Goal: Information Seeking & Learning: Check status

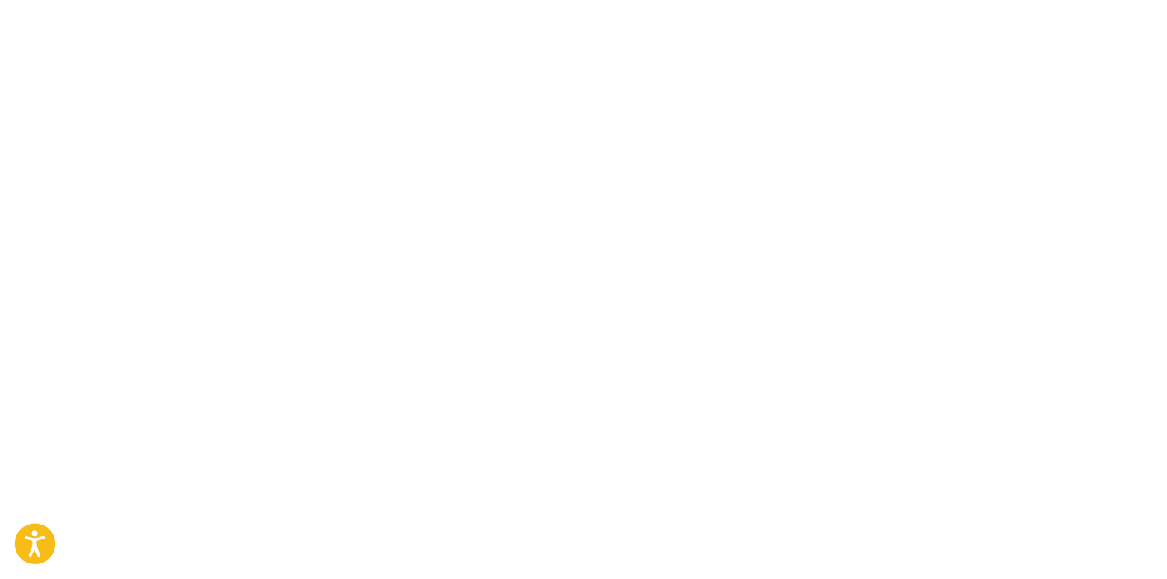
click at [26, 532] on icon "Open accessiBe: accessibility options, statement and help" at bounding box center [35, 543] width 20 height 26
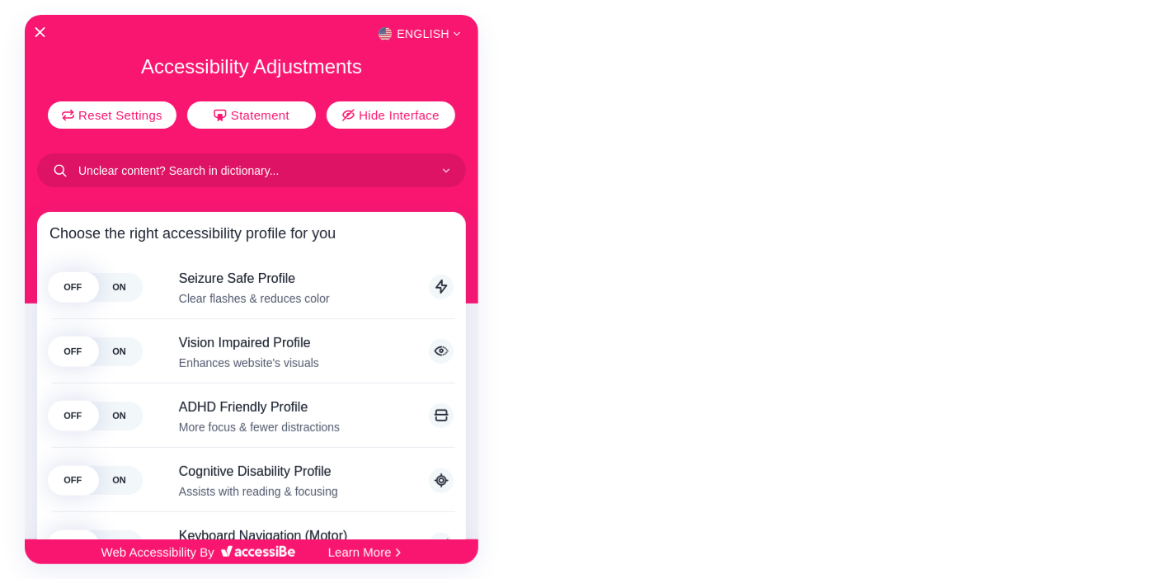
click at [683, 445] on div at bounding box center [583, 289] width 1167 height 579
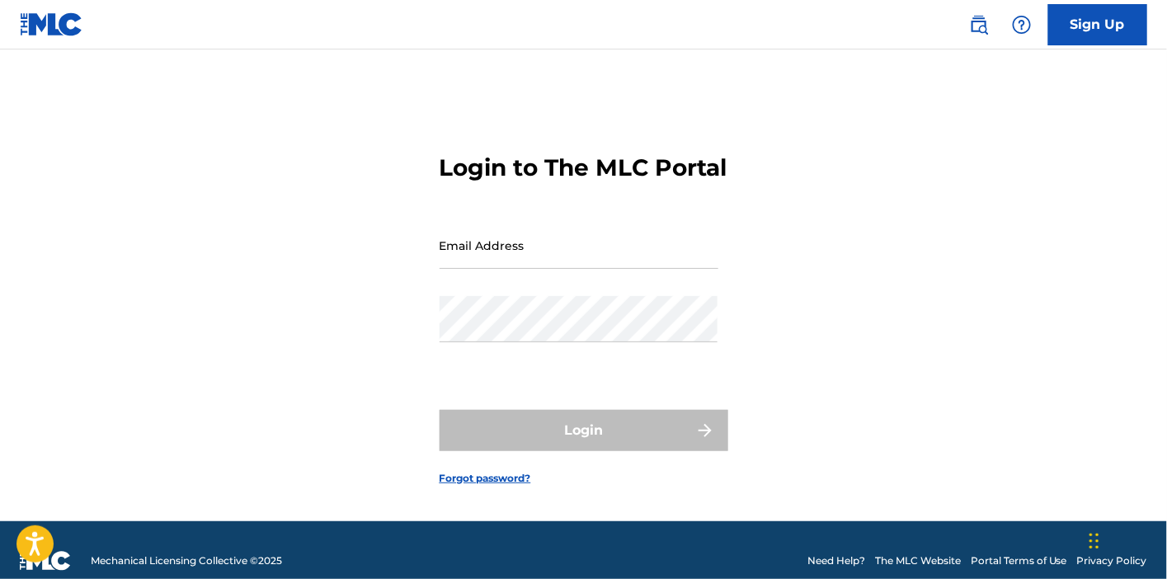
click at [589, 269] on input "Email Address" at bounding box center [579, 245] width 279 height 47
type input "[EMAIL_ADDRESS][DOMAIN_NAME]"
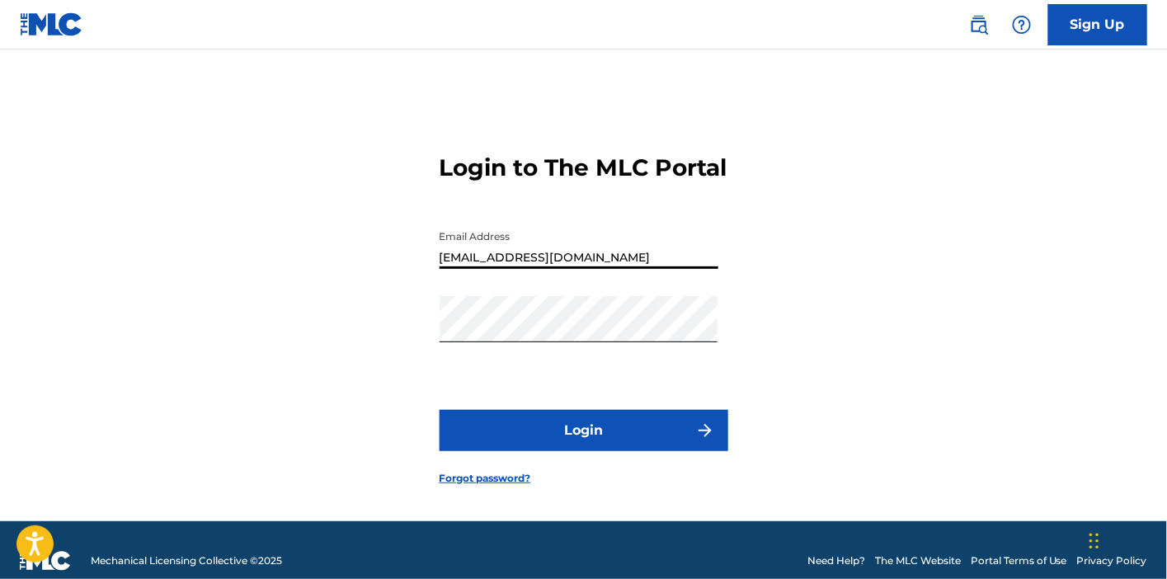
click at [572, 447] on button "Login" at bounding box center [584, 430] width 289 height 41
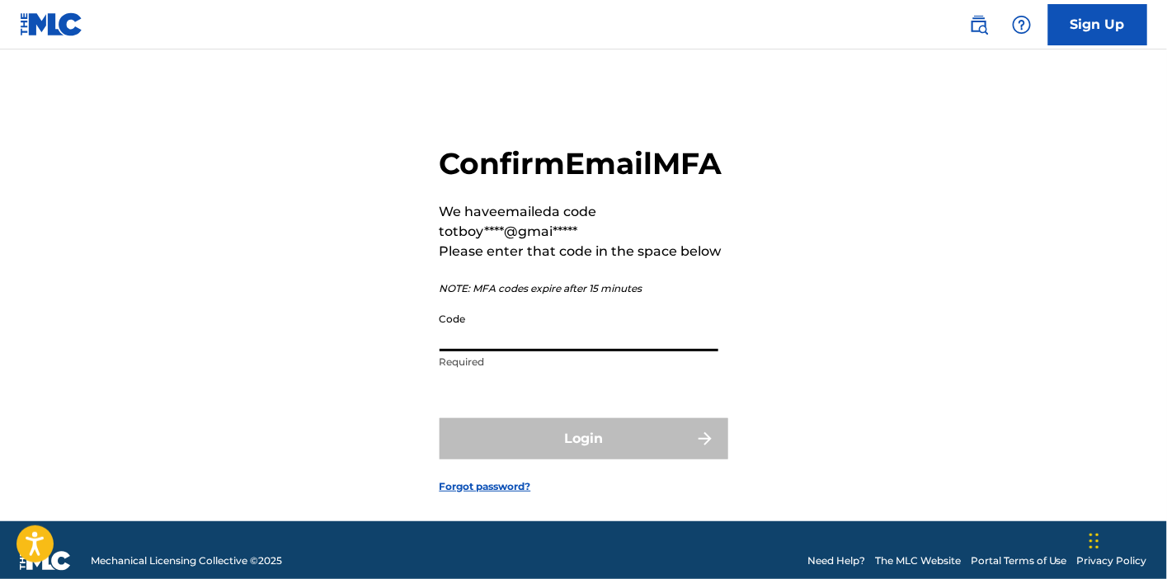
click at [518, 351] on input "Code" at bounding box center [579, 327] width 279 height 47
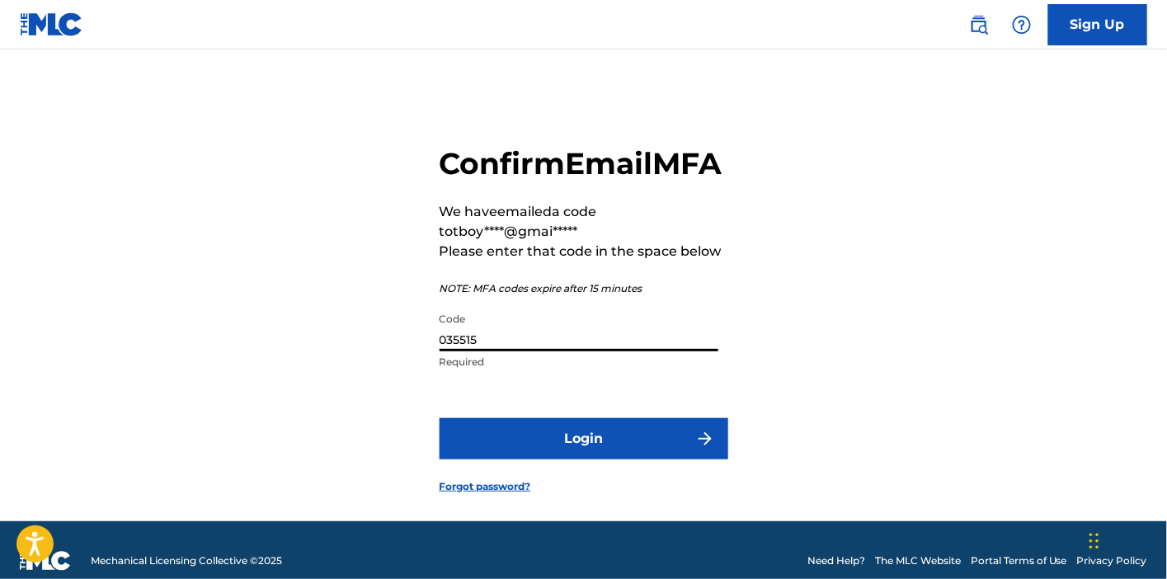
type input "035515"
click at [558, 459] on button "Login" at bounding box center [584, 438] width 289 height 41
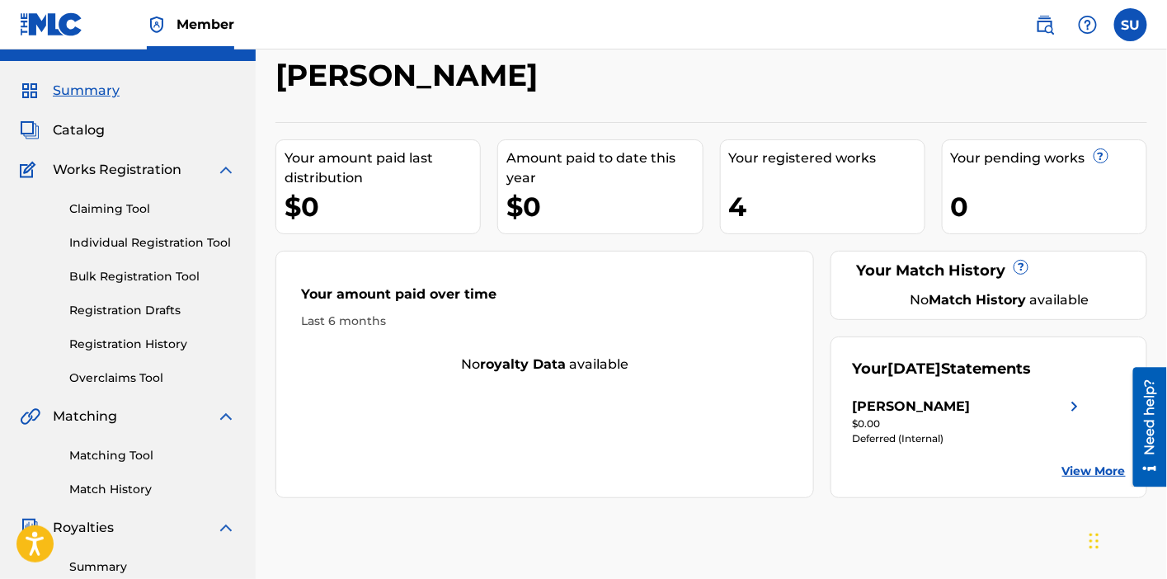
scroll to position [31, 0]
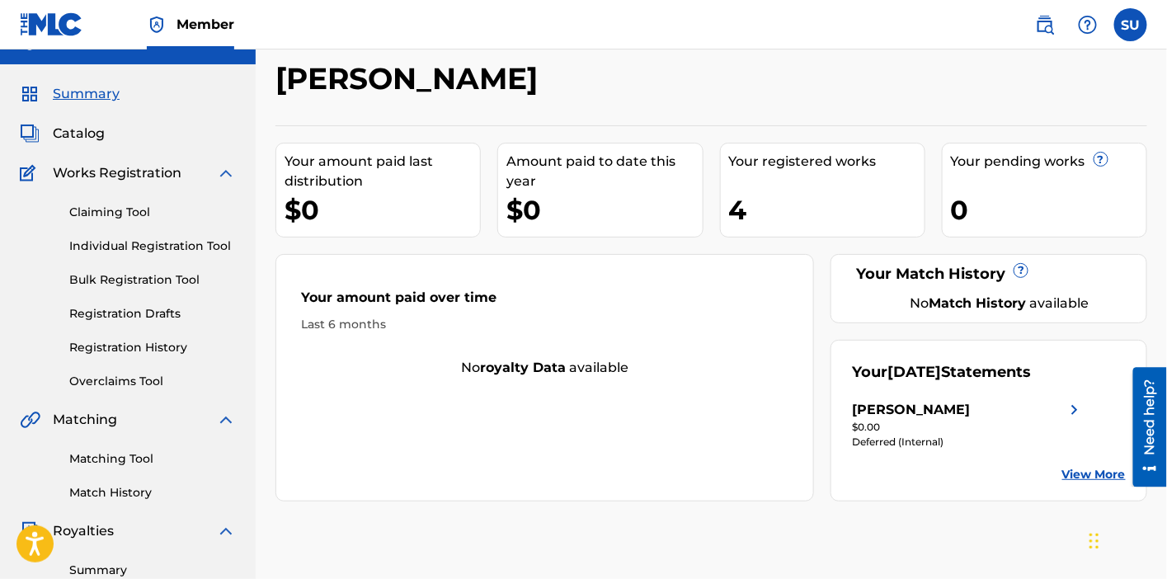
click at [1154, 423] on div "Need help?" at bounding box center [1149, 416] width 22 height 76
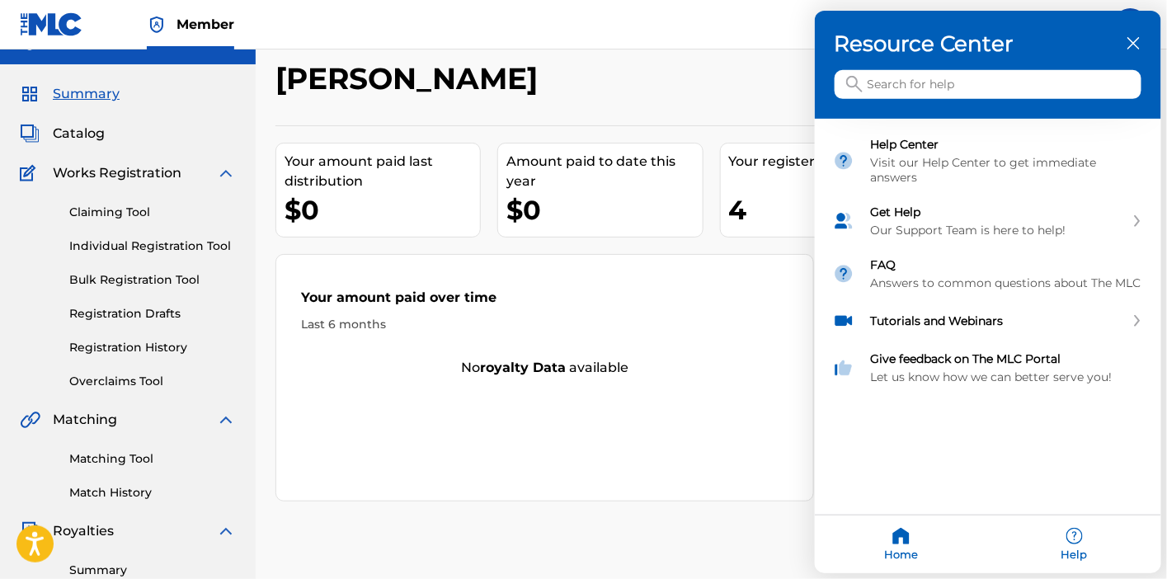
click at [779, 432] on div at bounding box center [583, 289] width 1167 height 579
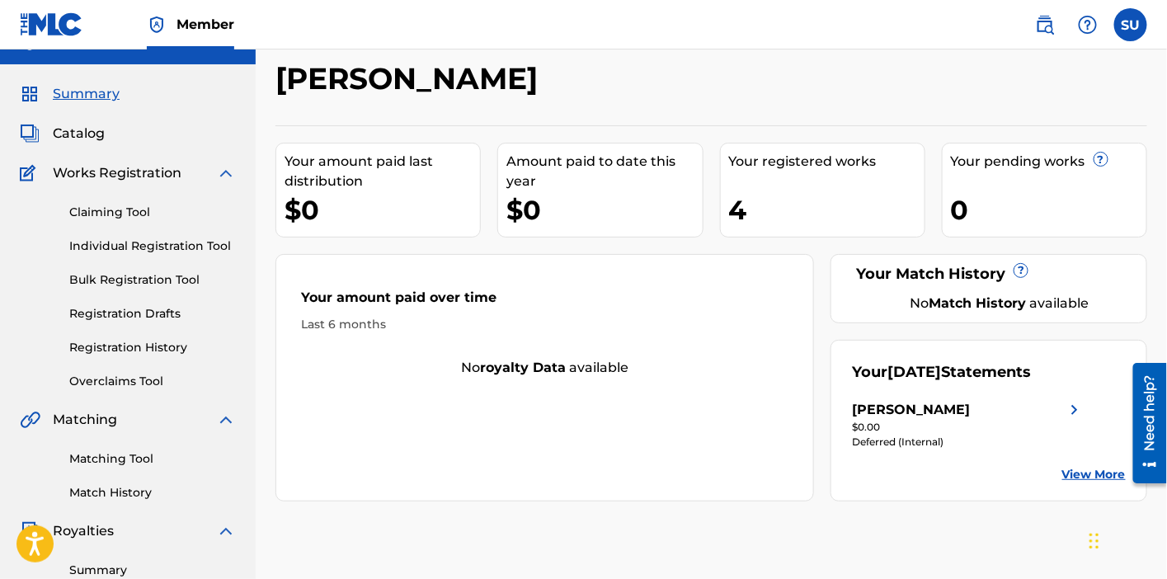
click at [779, 432] on div "Your amount paid over time Last 6 months No royalty data available" at bounding box center [544, 377] width 539 height 247
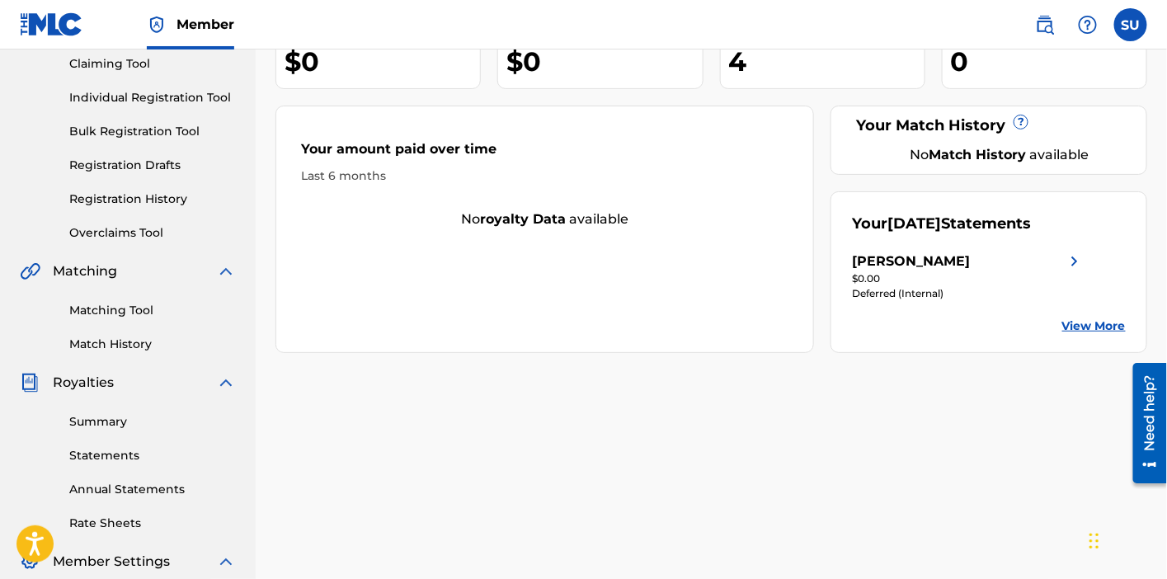
scroll to position [336, 0]
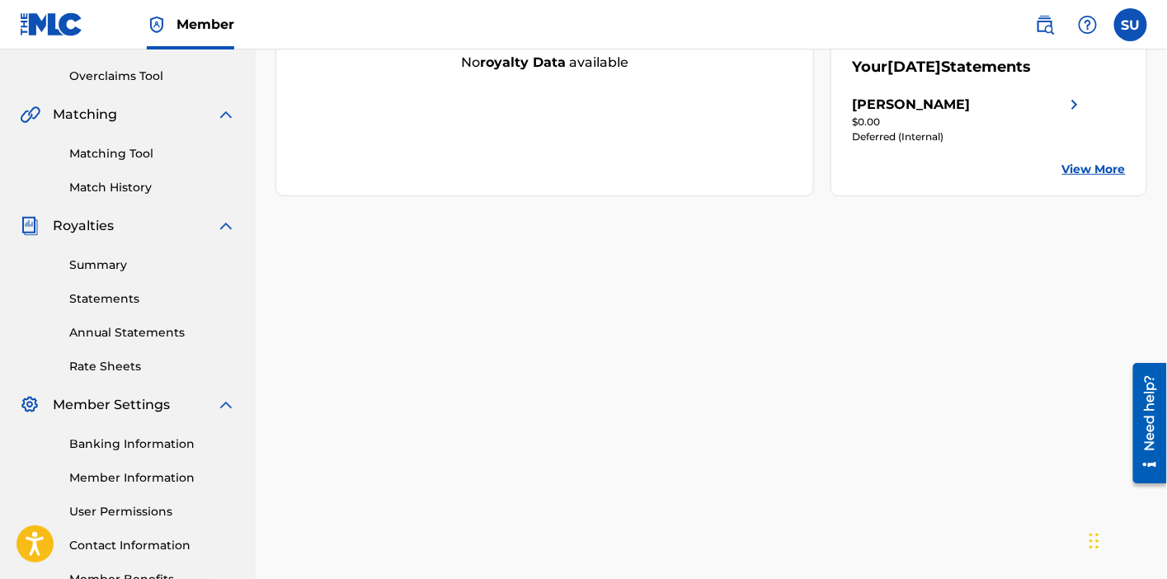
click at [1150, 449] on div "Need help?" at bounding box center [1149, 412] width 22 height 76
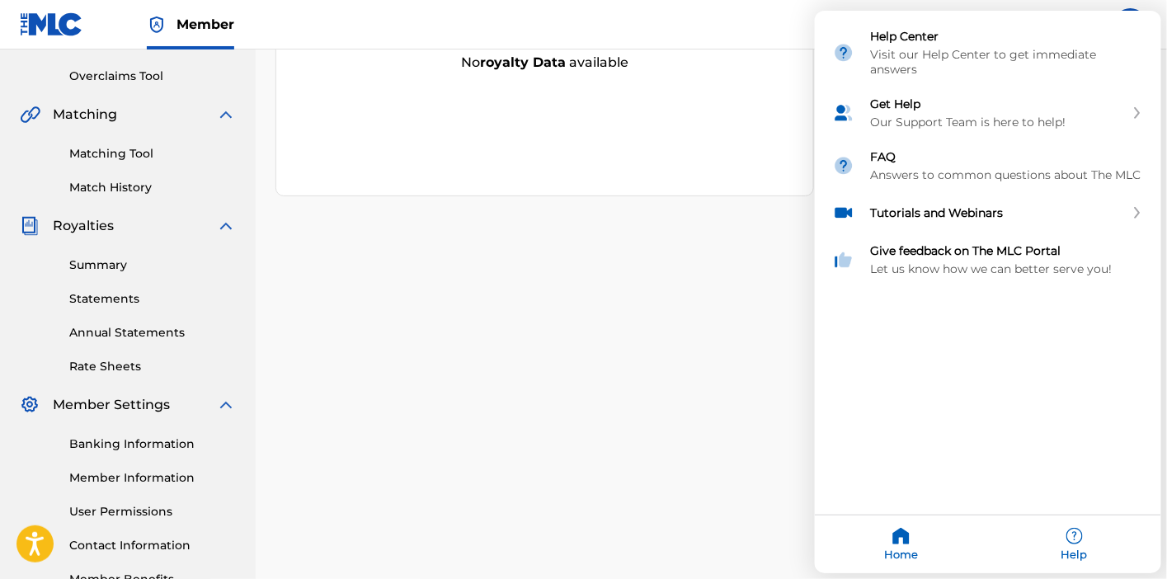
click at [1151, 449] on div "Resource Center Help Get the help you need from our knowledge base News Search …" at bounding box center [988, 292] width 346 height 562
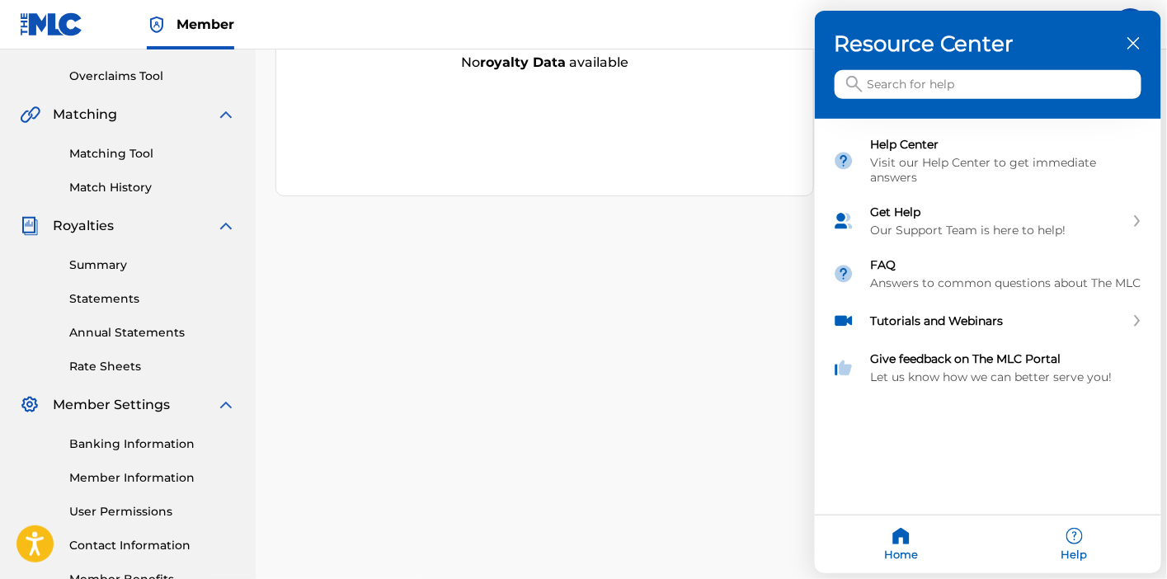
click at [1080, 534] on div "Help" at bounding box center [1074, 544] width 173 height 58
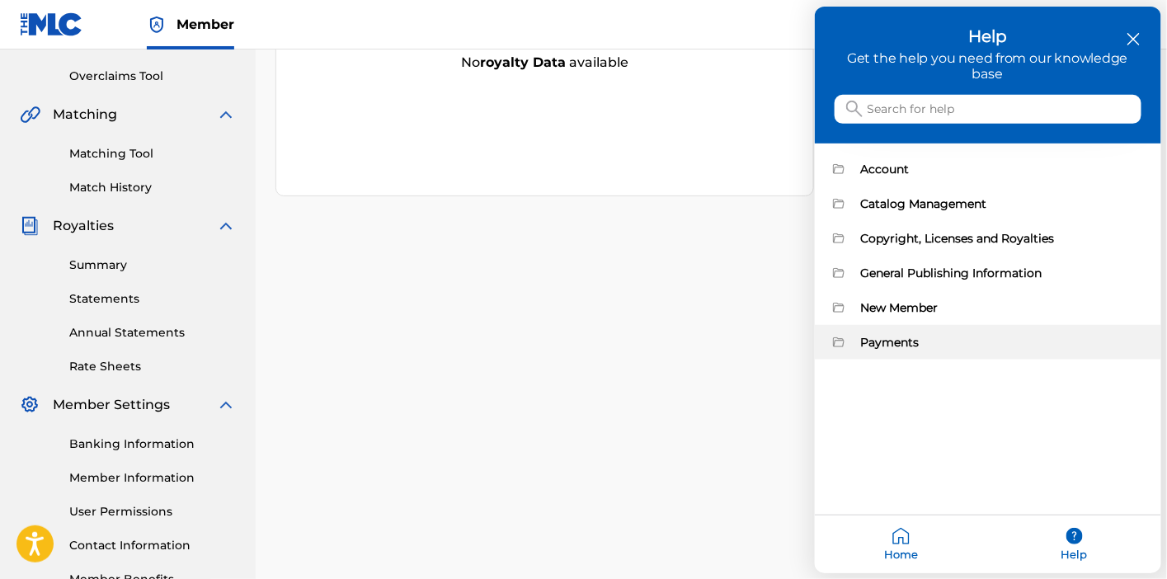
click at [917, 336] on div "Payments" at bounding box center [1002, 342] width 282 height 15
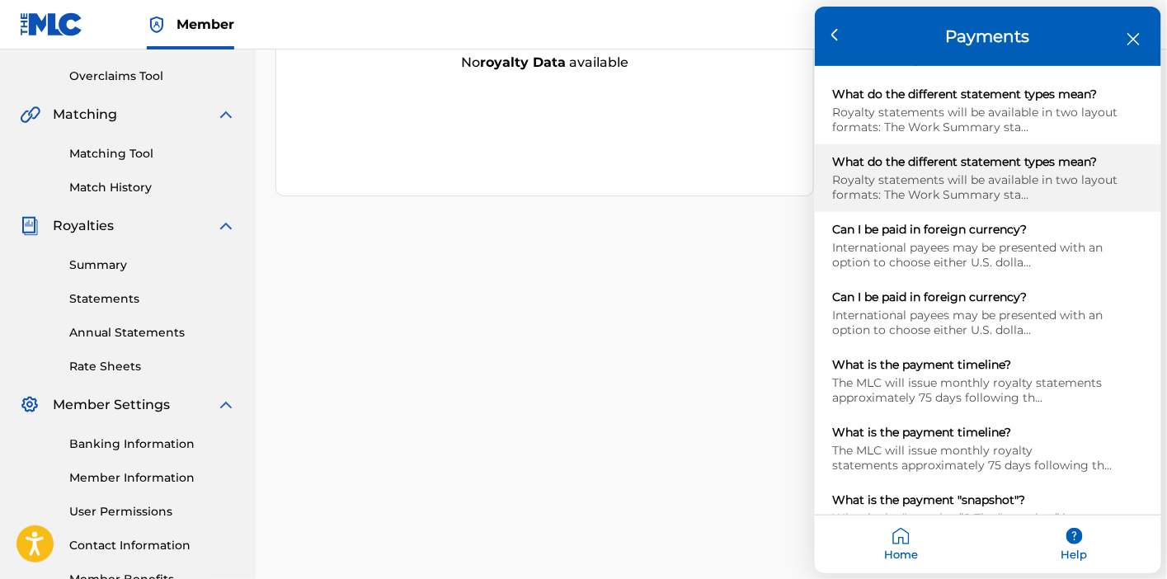
scroll to position [825, 0]
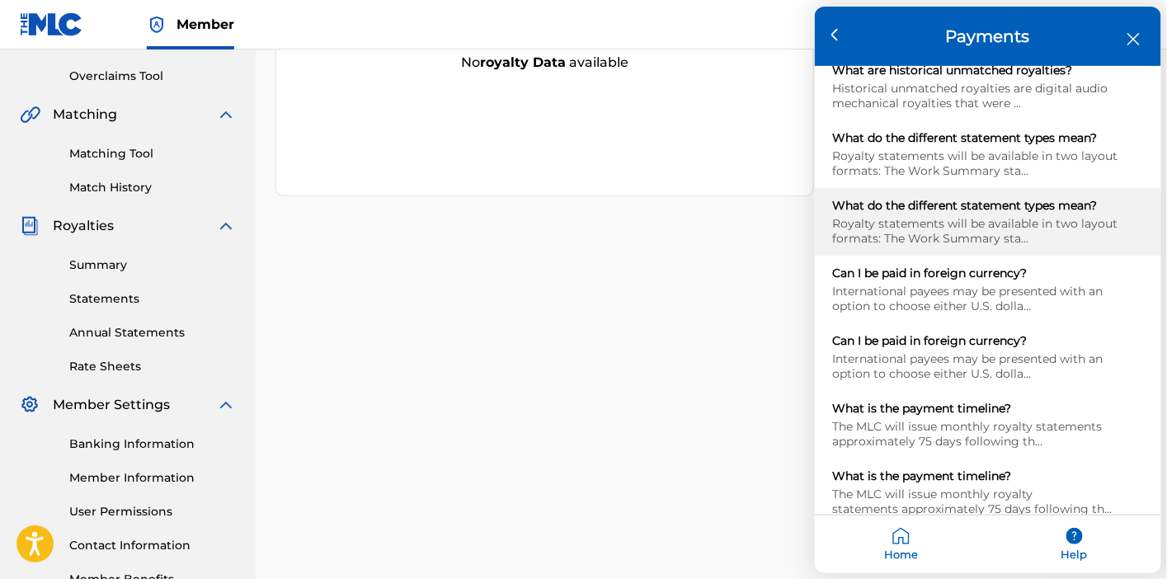
click at [996, 216] on div "Royalty statements will be available in two layout formats: The Work Summary st…" at bounding box center [988, 231] width 310 height 30
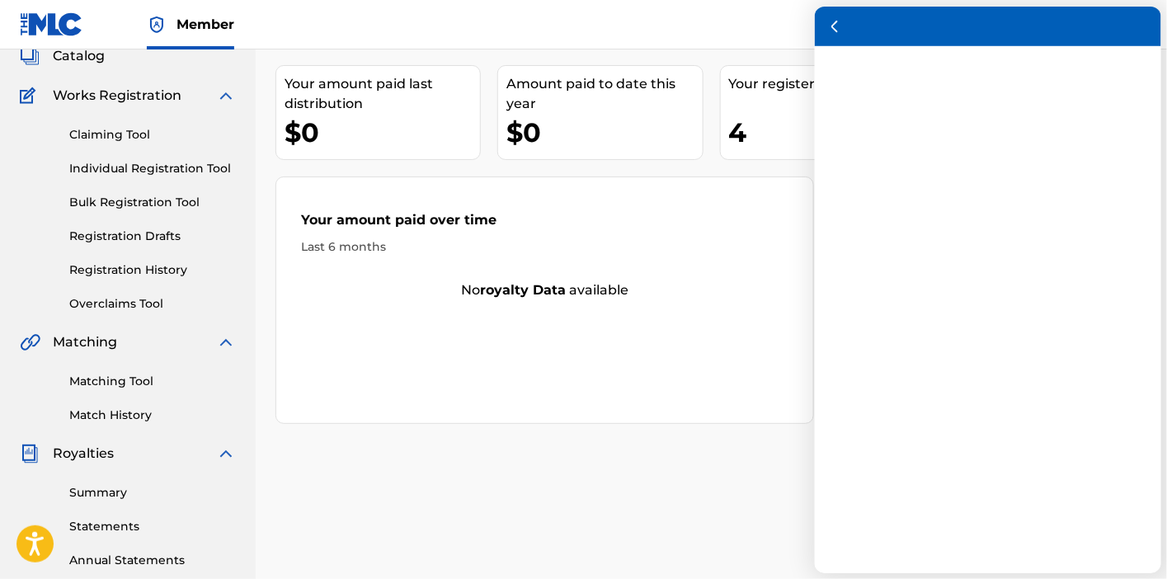
scroll to position [0, 0]
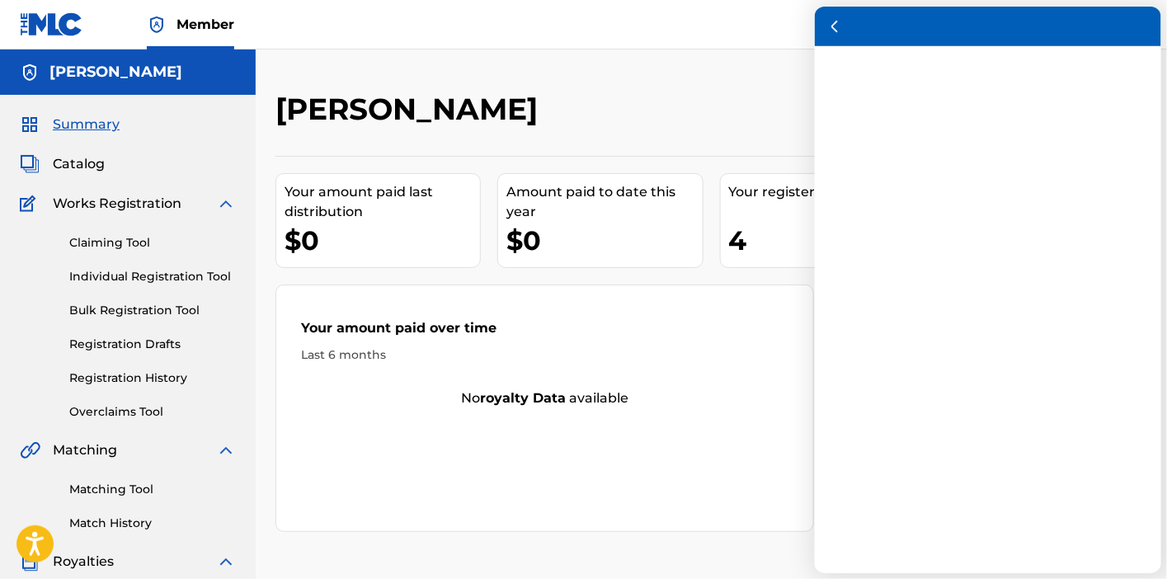
click at [613, 358] on div at bounding box center [583, 289] width 1167 height 579
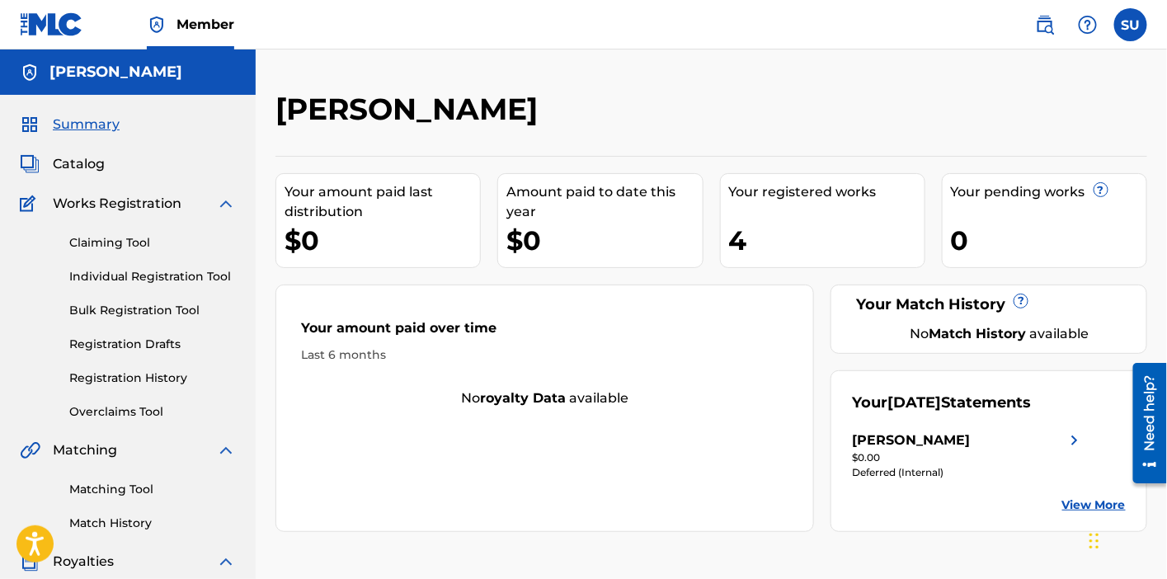
click at [878, 18] on nav "Member SU SU [PERSON_NAME] [EMAIL_ADDRESS][DOMAIN_NAME] Notification Preference…" at bounding box center [583, 24] width 1167 height 49
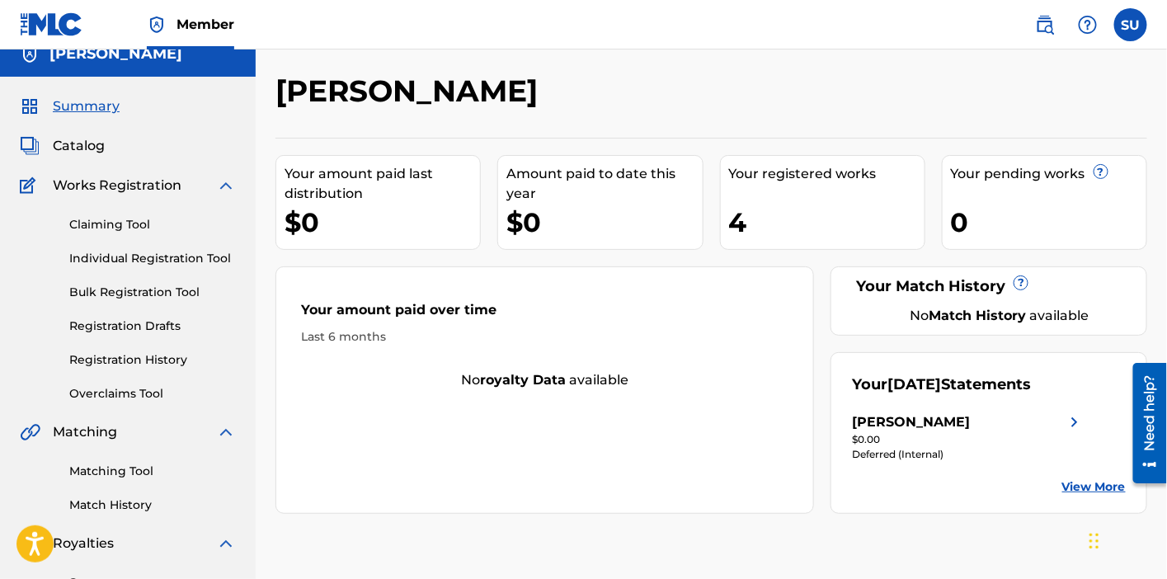
scroll to position [20, 0]
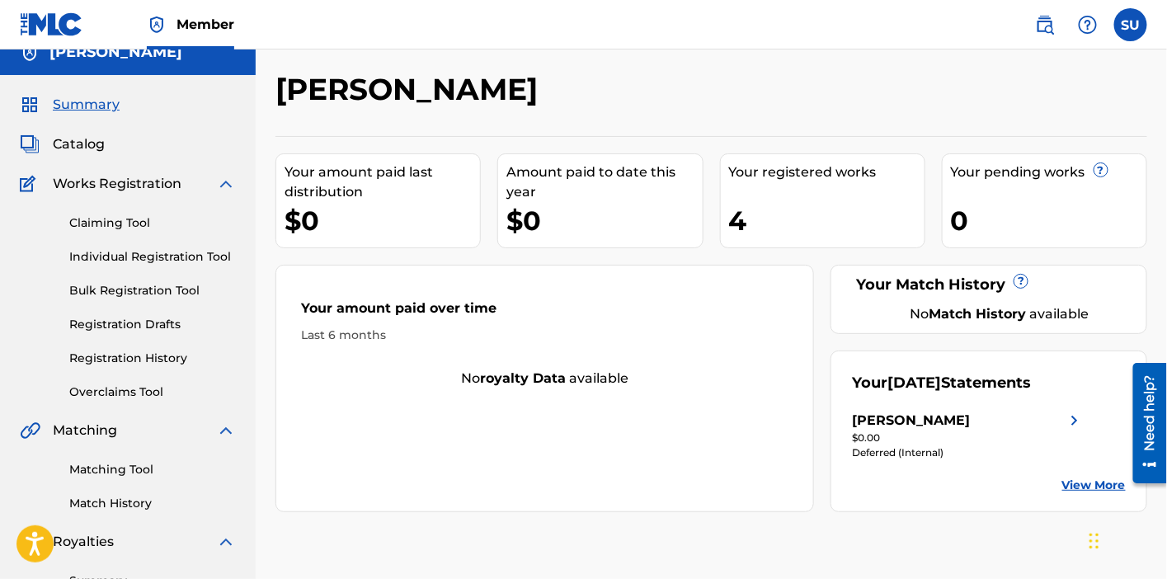
click at [997, 425] on div "[PERSON_NAME]" at bounding box center [968, 421] width 233 height 20
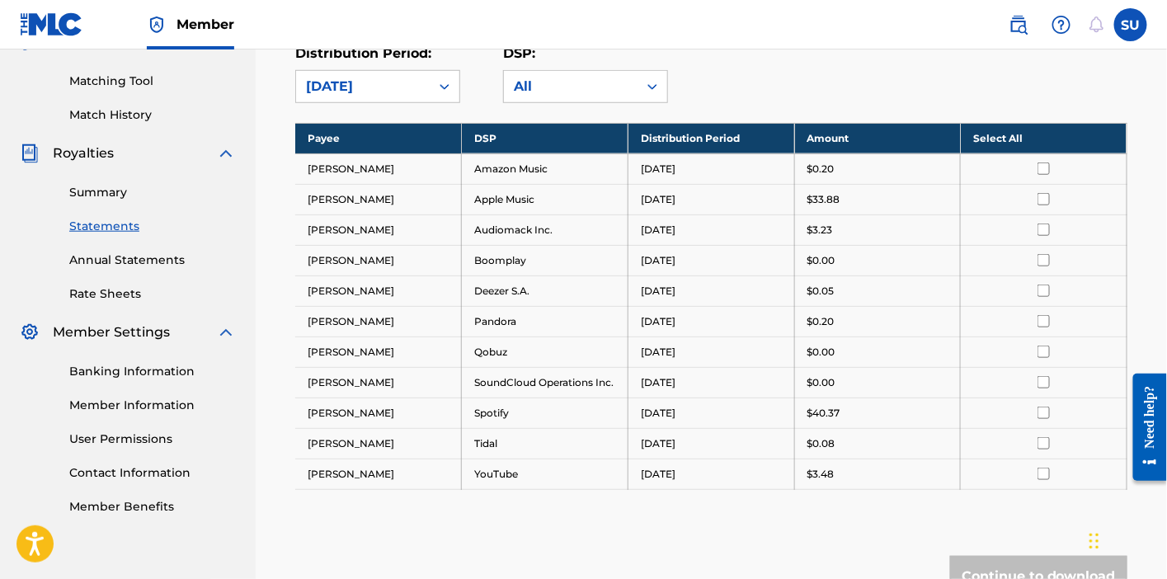
scroll to position [416, 0]
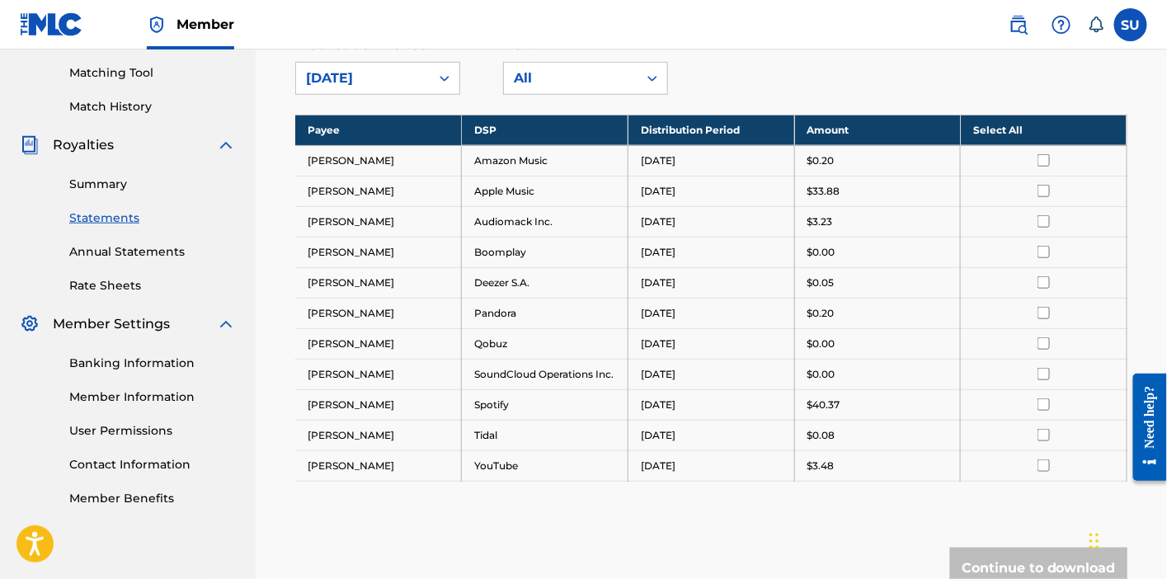
click at [125, 253] on link "Annual Statements" at bounding box center [152, 251] width 167 height 17
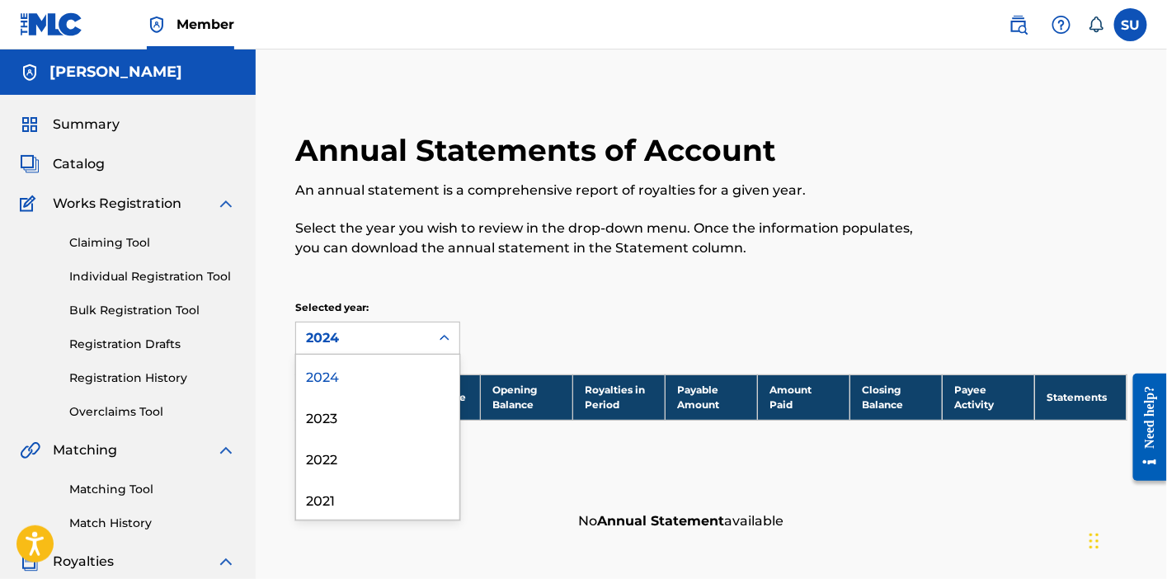
click at [369, 331] on div "2024" at bounding box center [363, 338] width 114 height 20
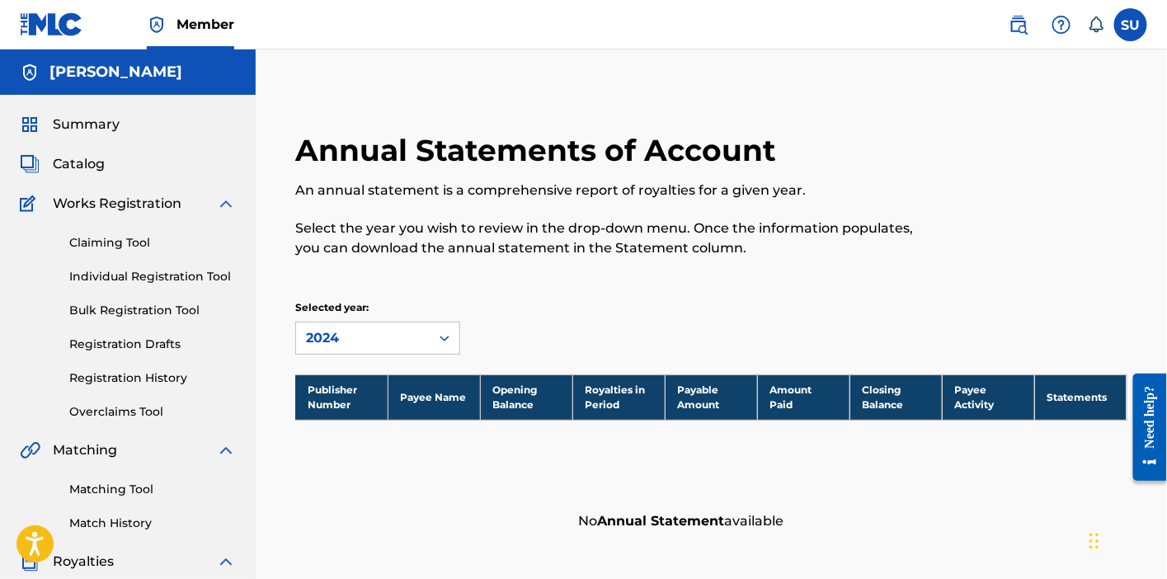
click at [565, 305] on div "Selected year: 2024" at bounding box center [711, 327] width 832 height 54
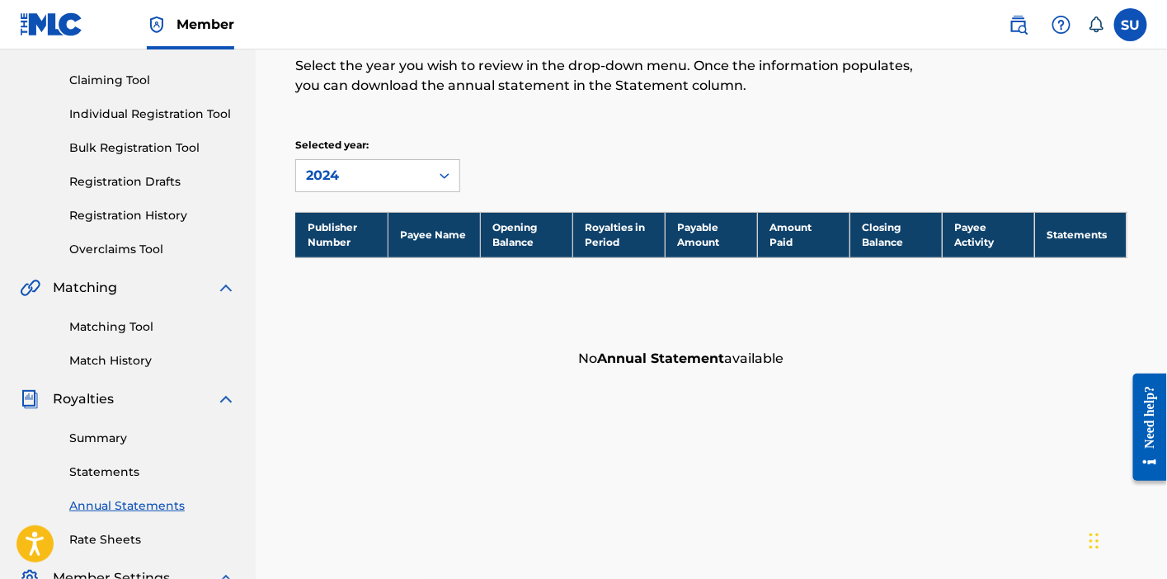
scroll to position [143, 0]
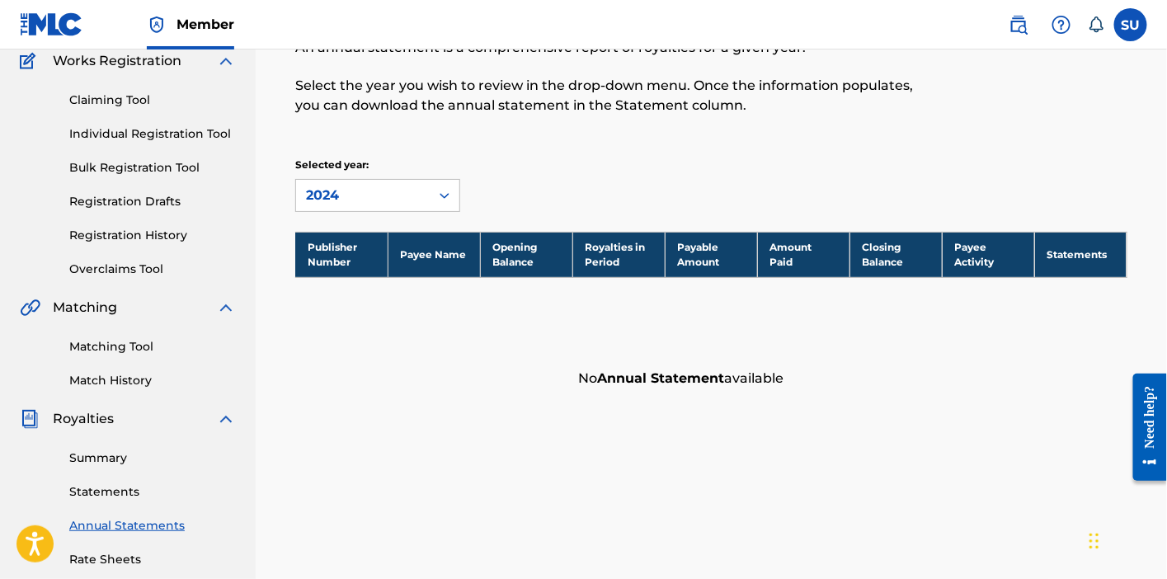
click at [118, 272] on link "Overclaims Tool" at bounding box center [152, 269] width 167 height 17
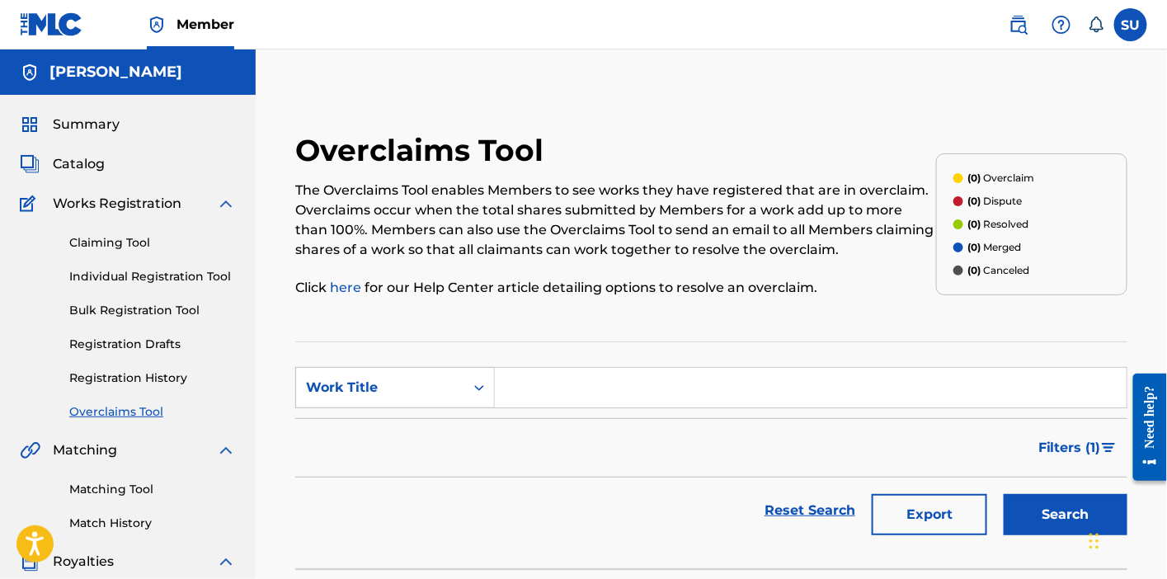
click at [107, 378] on link "Registration History" at bounding box center [152, 377] width 167 height 17
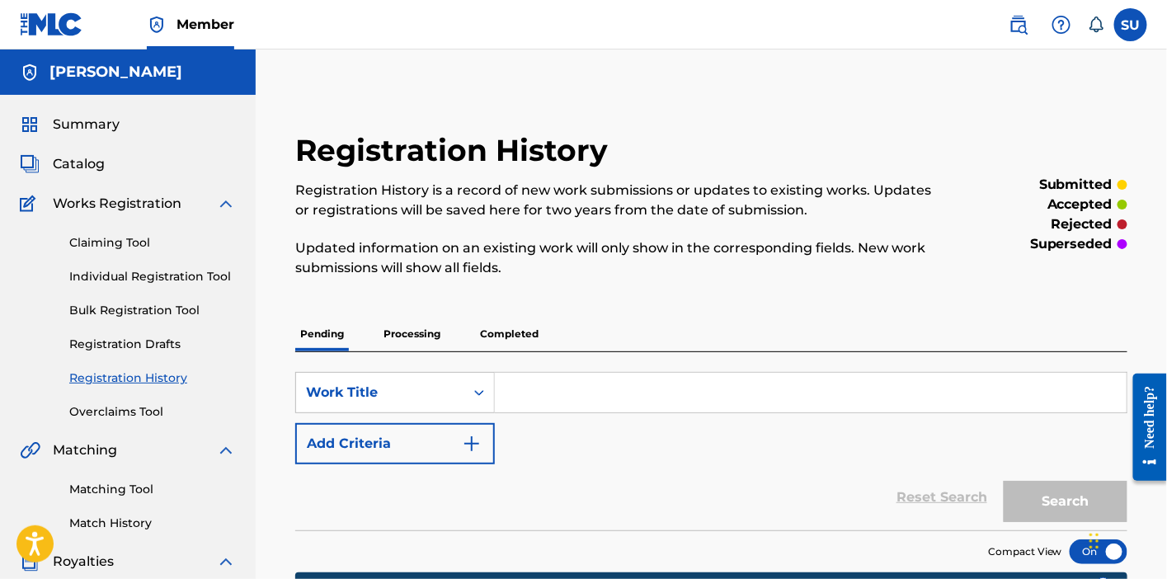
click at [407, 329] on p "Processing" at bounding box center [412, 334] width 67 height 35
click at [496, 329] on p "Completed" at bounding box center [509, 334] width 68 height 35
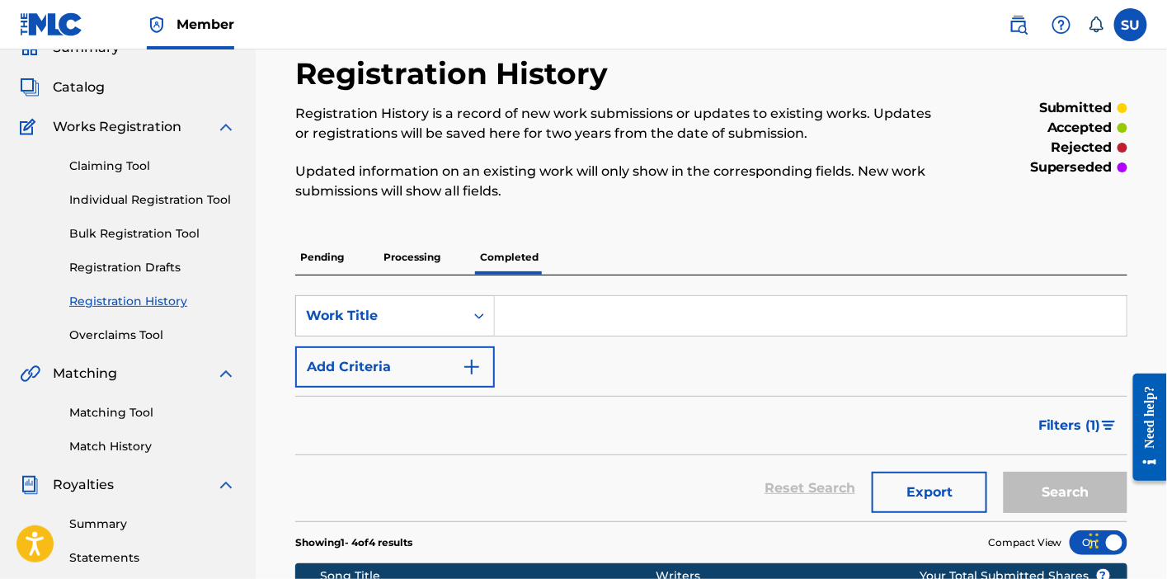
scroll to position [73, 0]
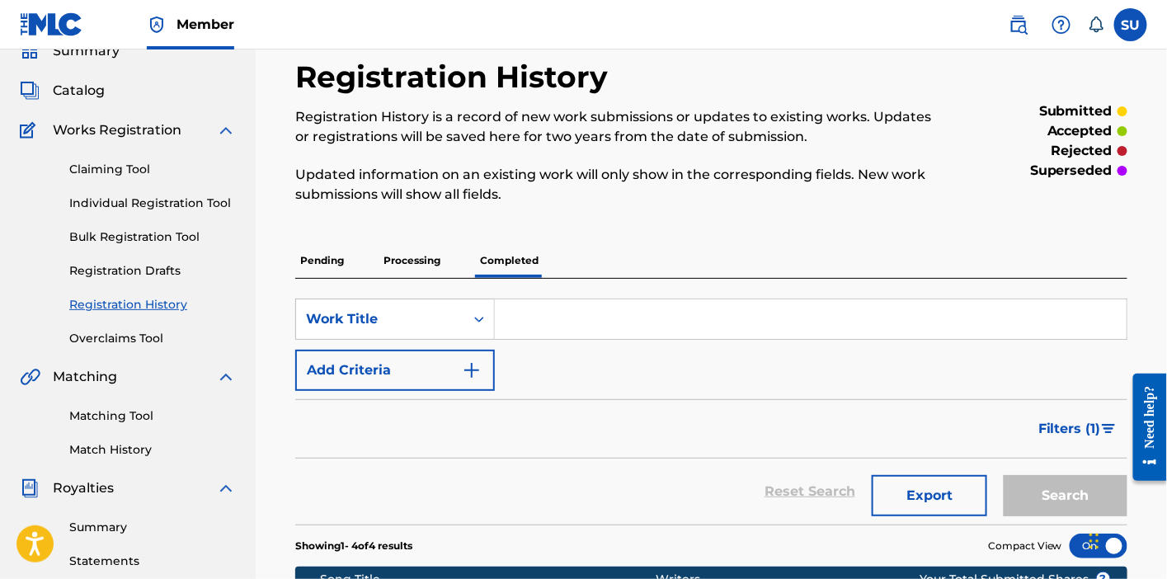
click at [94, 416] on link "Matching Tool" at bounding box center [152, 415] width 167 height 17
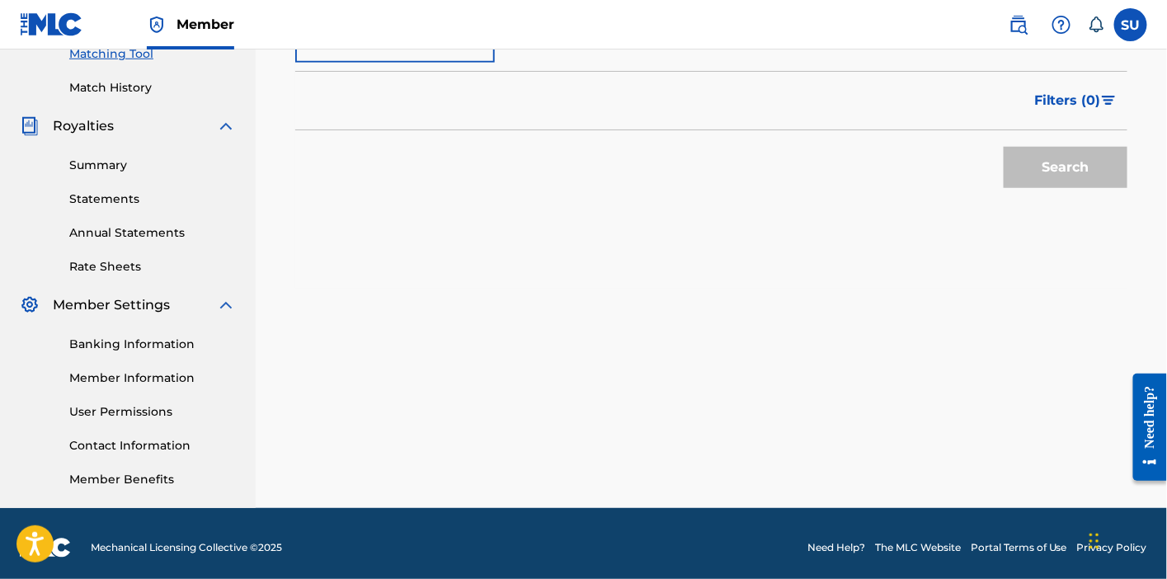
scroll to position [438, 0]
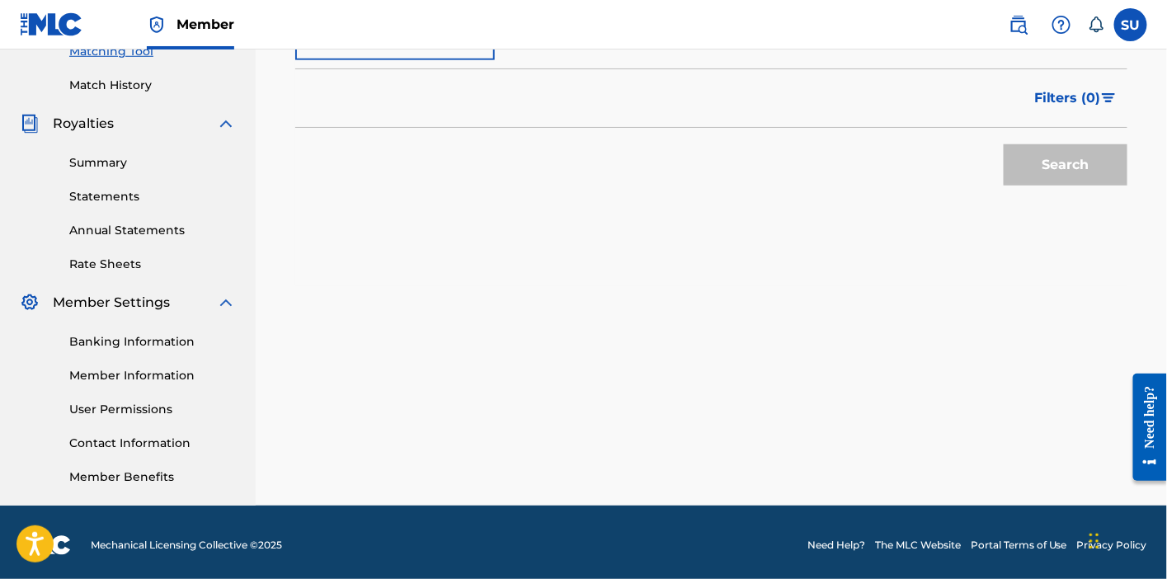
click at [119, 170] on link "Summary" at bounding box center [152, 162] width 167 height 17
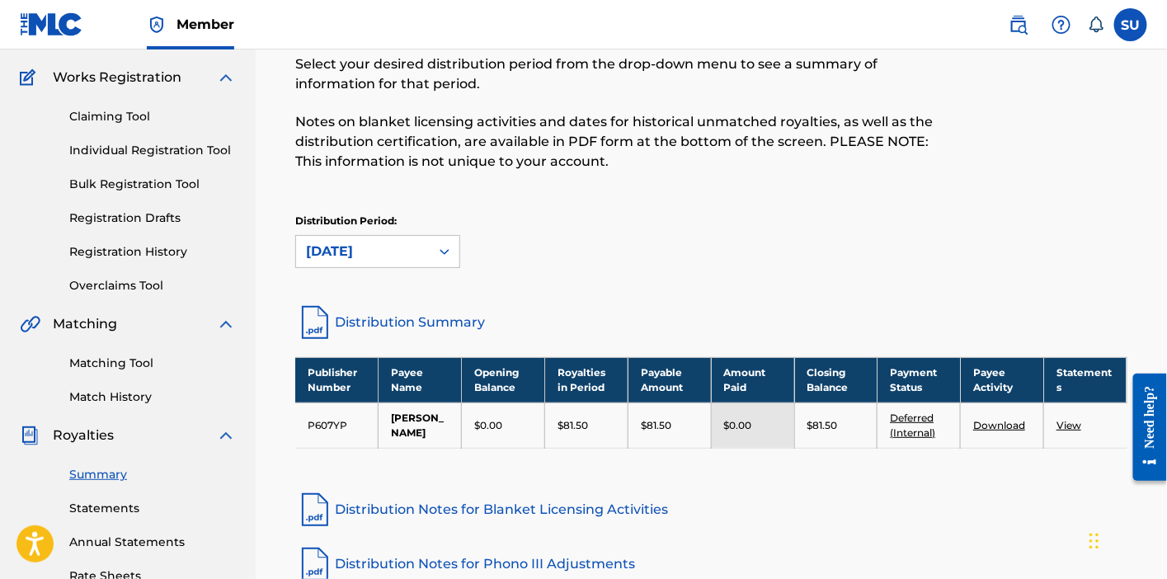
scroll to position [142, 0]
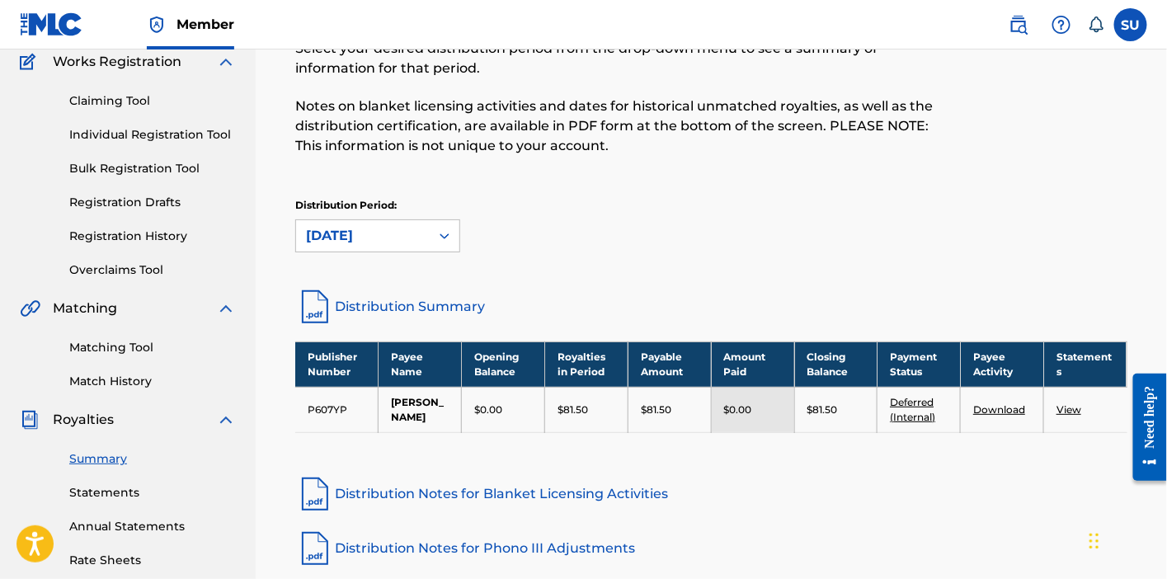
click at [902, 402] on link "Deferred (Internal)" at bounding box center [912, 409] width 45 height 27
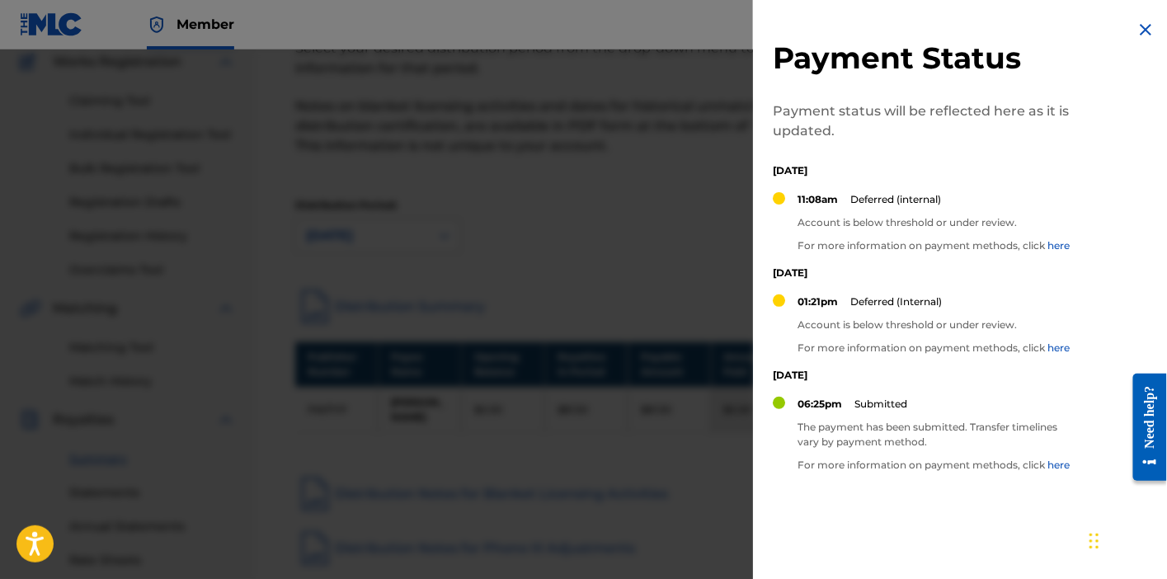
click at [1063, 347] on link "here" at bounding box center [1058, 347] width 22 height 12
click at [628, 210] on div at bounding box center [583, 338] width 1167 height 579
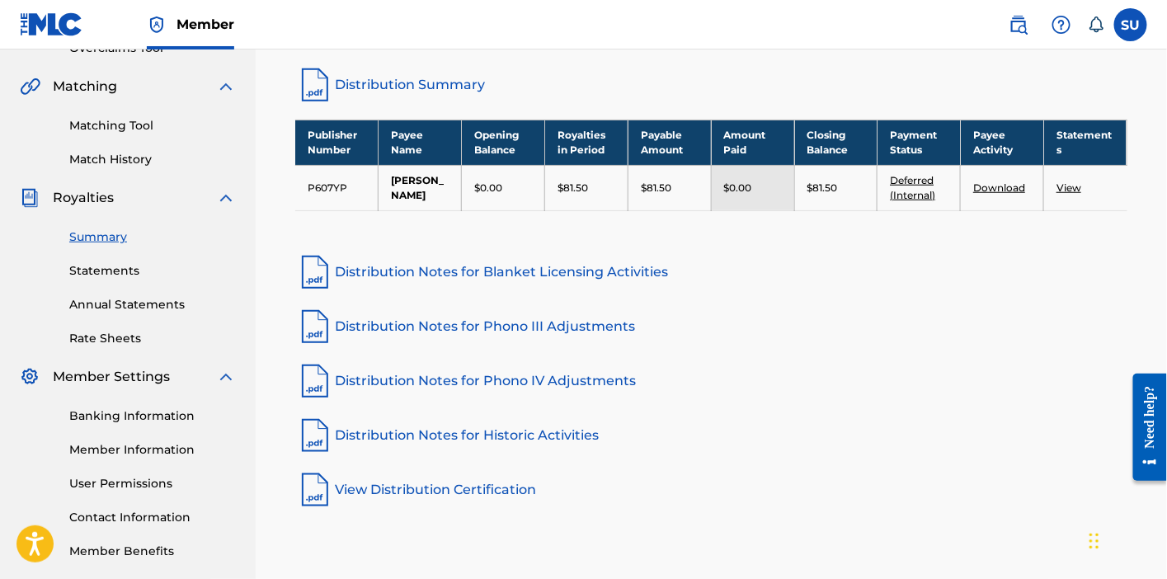
scroll to position [397, 0]
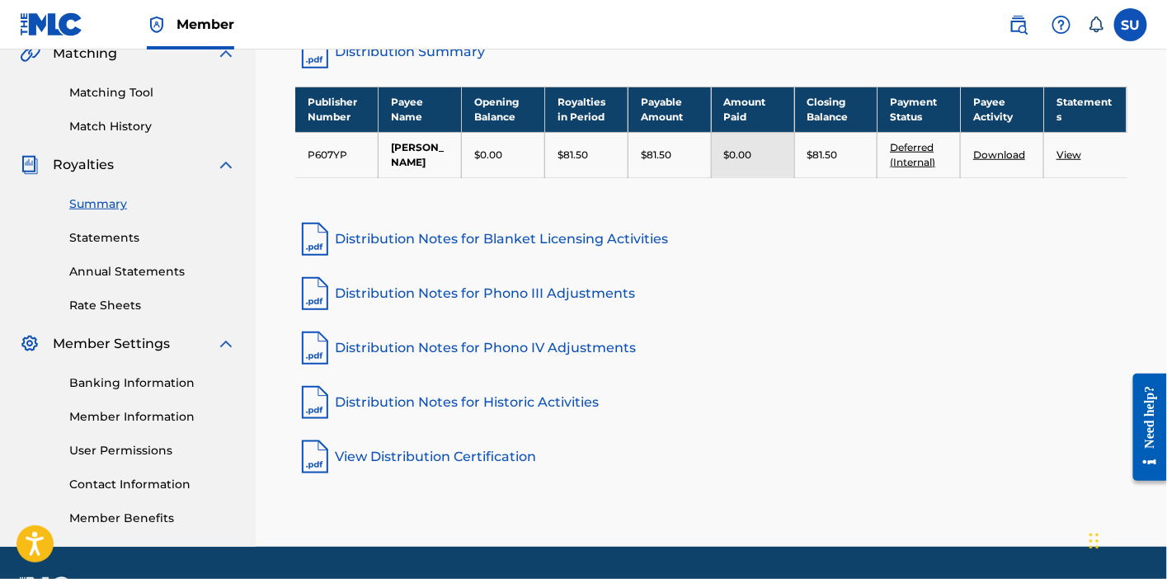
click at [125, 272] on link "Annual Statements" at bounding box center [152, 271] width 167 height 17
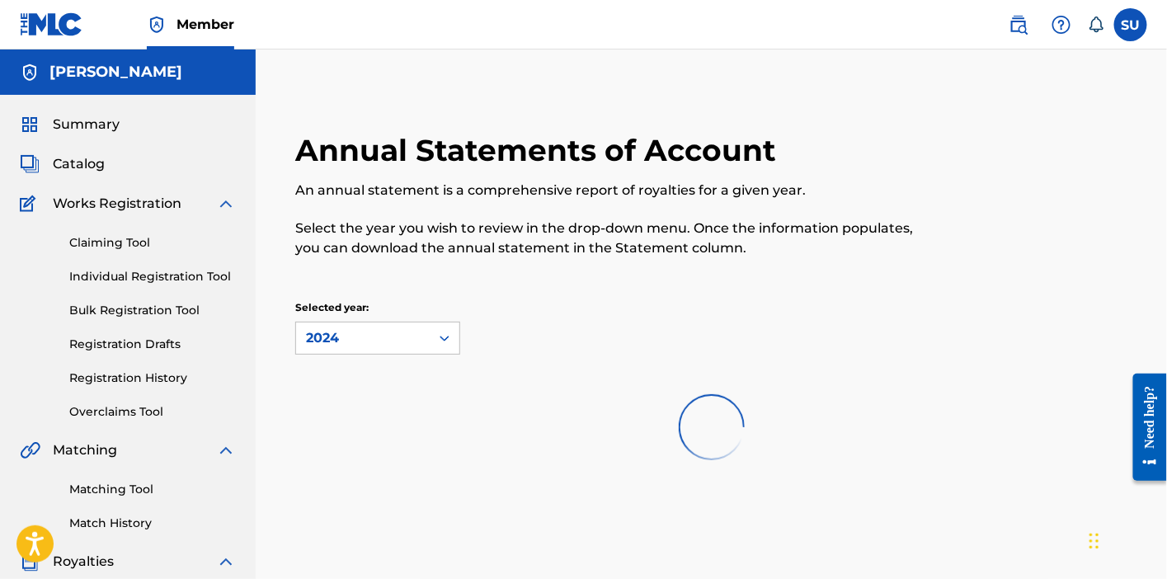
click at [73, 168] on span "Catalog" at bounding box center [79, 164] width 52 height 20
